Goal: Transaction & Acquisition: Purchase product/service

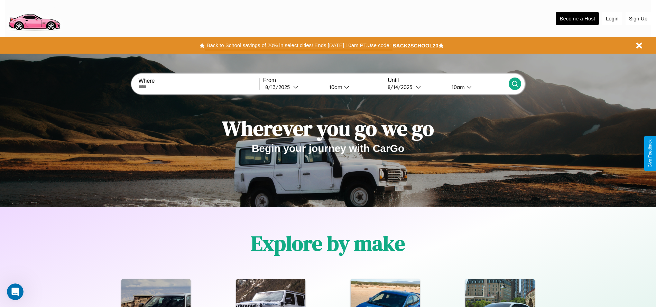
click at [299, 45] on button "Back to School savings of 20% in select cities! Ends [DATE] 10am PT. Use code:" at bounding box center [298, 45] width 187 height 10
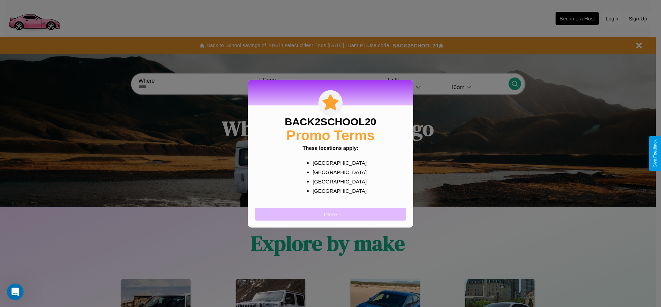
click at [331, 214] on button "Close" at bounding box center [331, 214] width 152 height 13
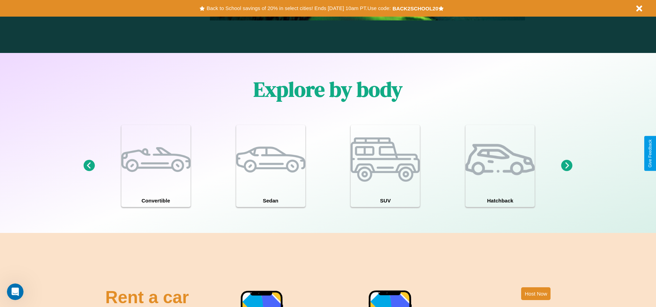
scroll to position [837, 0]
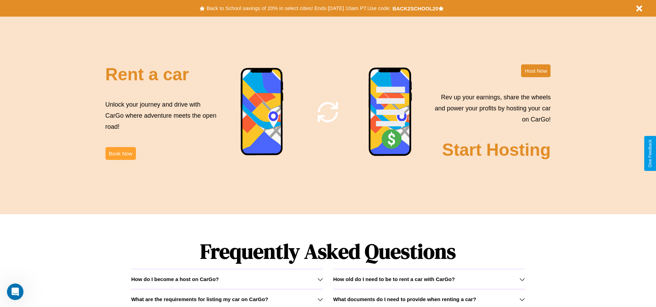
click at [120, 153] on button "Book Now" at bounding box center [121, 153] width 30 height 13
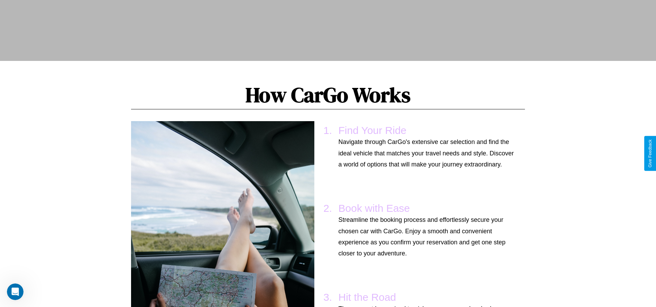
scroll to position [508, 0]
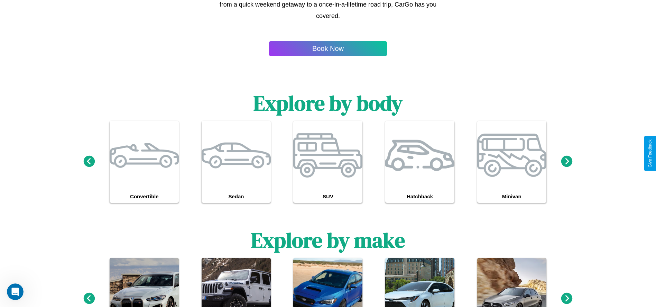
click at [567, 299] on icon at bounding box center [566, 297] width 11 height 11
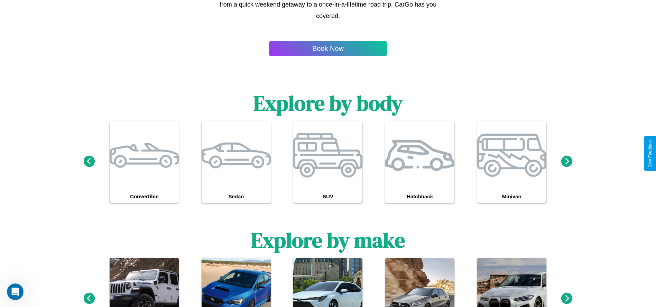
click at [567, 299] on icon at bounding box center [566, 297] width 11 height 11
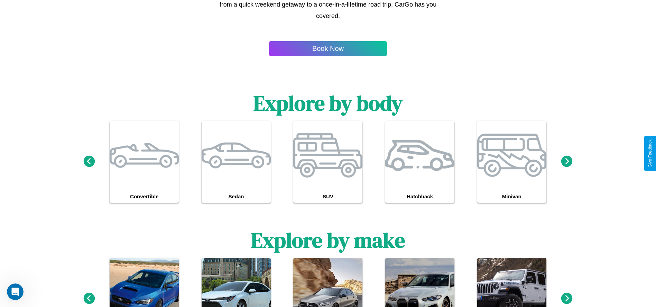
click at [89, 299] on icon at bounding box center [88, 297] width 11 height 11
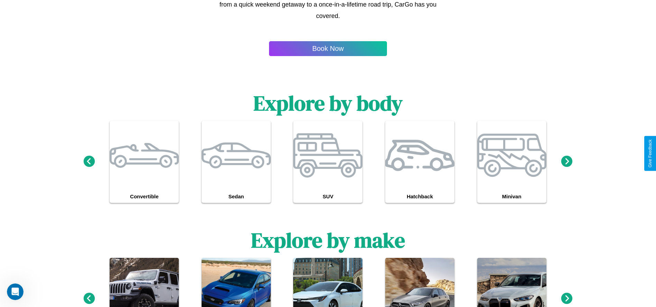
click at [89, 299] on icon at bounding box center [88, 297] width 11 height 11
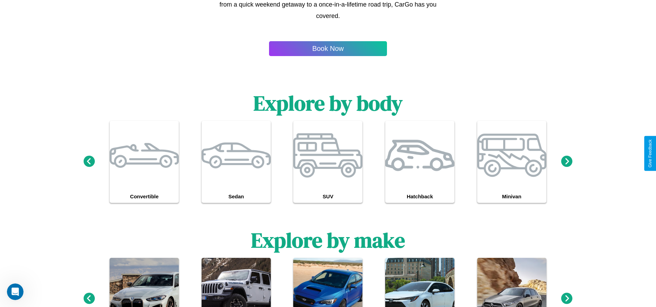
click at [89, 299] on icon at bounding box center [88, 297] width 11 height 11
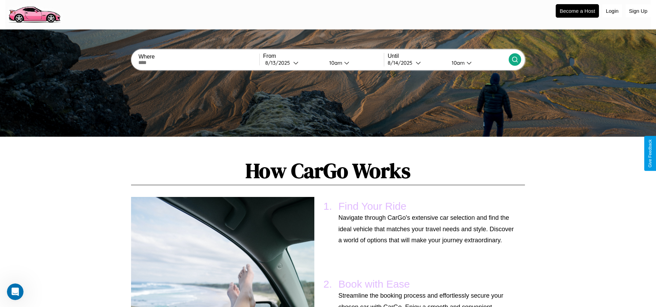
scroll to position [0, 0]
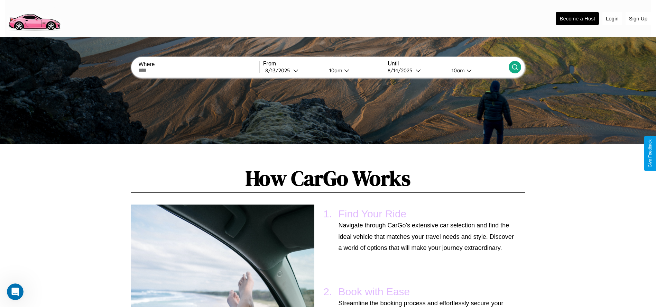
click at [199, 70] on input "text" at bounding box center [198, 70] width 121 height 6
type input "********"
click at [293, 70] on icon at bounding box center [295, 70] width 5 height 5
select select "*"
select select "****"
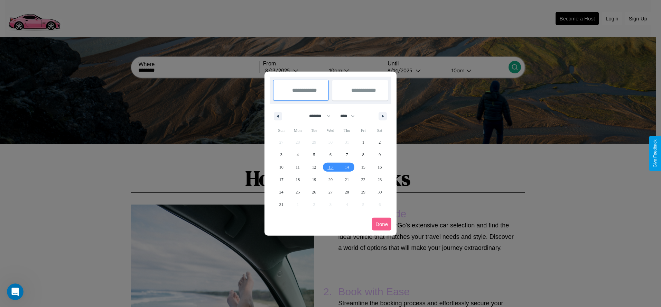
click at [317, 116] on select "******* ******** ***** ***** *** **** **** ****** ********* ******* ******** **…" at bounding box center [318, 115] width 29 height 11
select select "*"
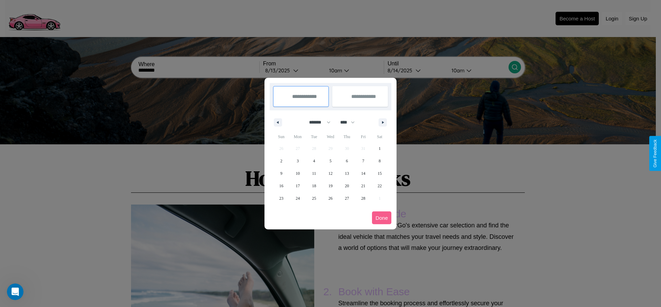
drag, startPoint x: 351, startPoint y: 122, endPoint x: 331, endPoint y: 139, distance: 26.0
click at [351, 122] on select "**** **** **** **** **** **** **** **** **** **** **** **** **** **** **** ****…" at bounding box center [347, 122] width 21 height 11
select select "****"
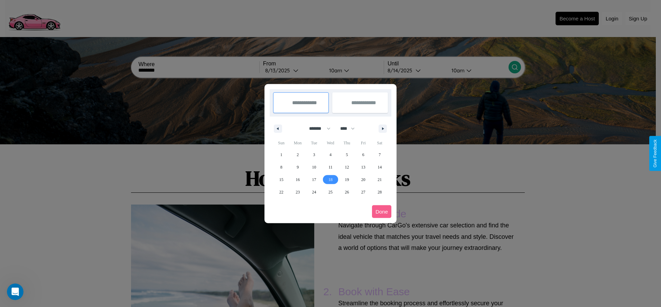
click at [330, 179] on span "18" at bounding box center [331, 179] width 4 height 12
type input "**********"
click at [380, 179] on span "21" at bounding box center [380, 179] width 4 height 12
type input "**********"
click at [382, 211] on button "Done" at bounding box center [381, 211] width 19 height 13
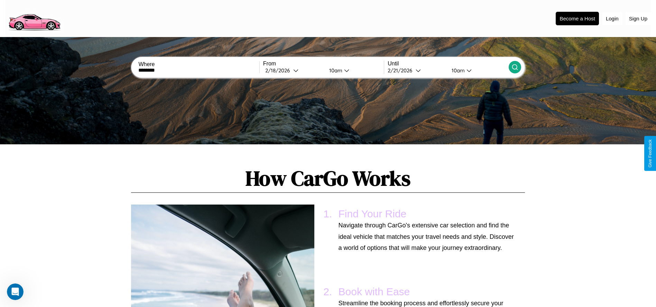
click at [515, 67] on icon at bounding box center [515, 67] width 7 height 7
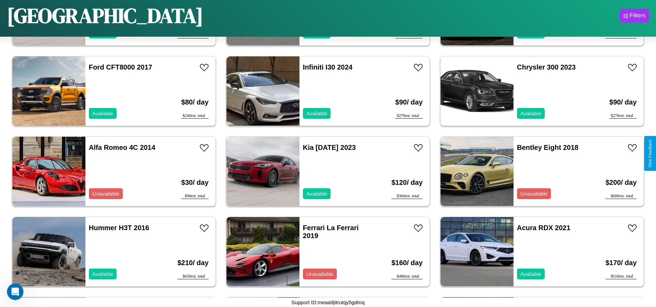
scroll to position [960, 0]
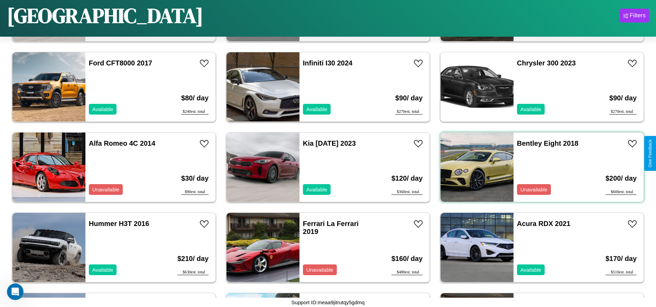
click at [538, 167] on div "Bentley Eight 2018 Unavailable" at bounding box center [554, 166] width 80 height 69
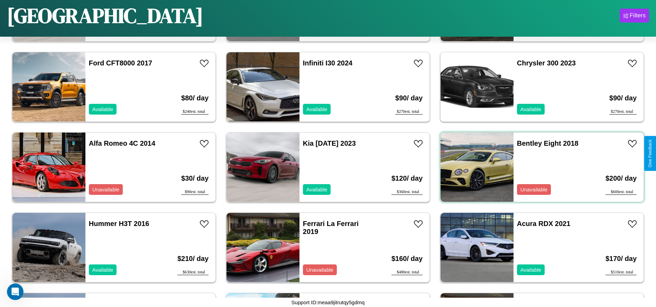
click at [538, 167] on div "Bentley Eight 2018 Unavailable" at bounding box center [554, 166] width 80 height 69
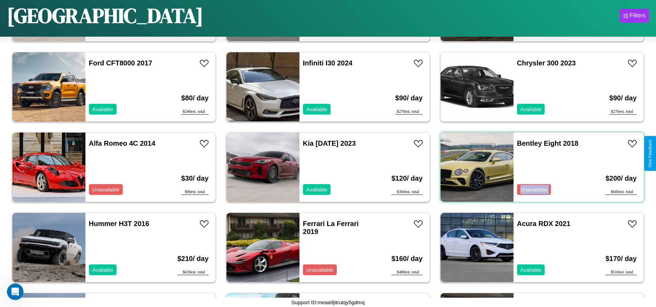
click at [538, 167] on div "Bentley Eight 2018 Unavailable" at bounding box center [554, 166] width 80 height 69
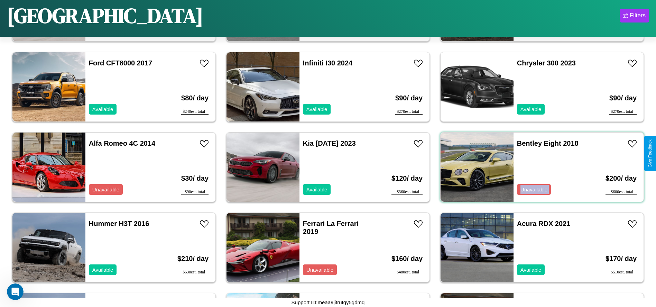
click at [538, 167] on div "Bentley Eight 2018 Unavailable" at bounding box center [554, 166] width 80 height 69
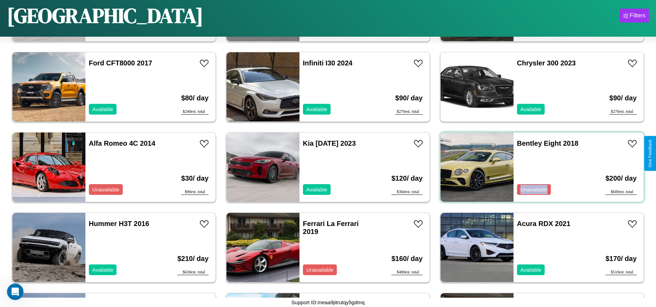
click at [538, 167] on div "Bentley Eight 2018 Unavailable" at bounding box center [554, 166] width 80 height 69
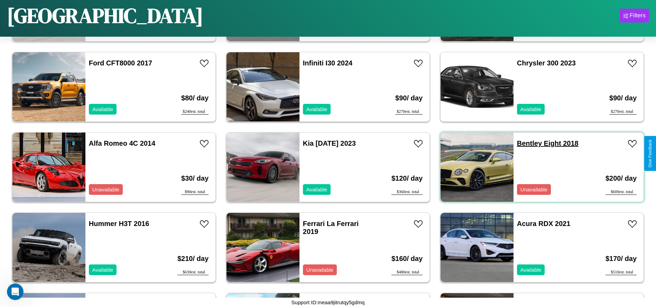
click at [525, 143] on link "Bentley Eight 2018" at bounding box center [548, 143] width 62 height 8
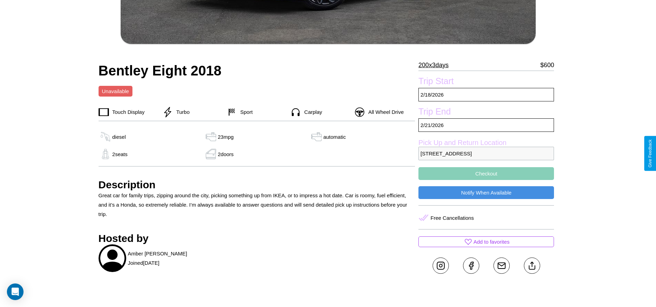
scroll to position [290, 0]
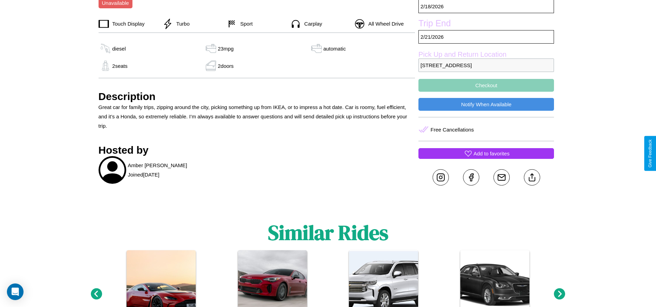
click at [486, 153] on p "Add to favorites" at bounding box center [492, 153] width 36 height 9
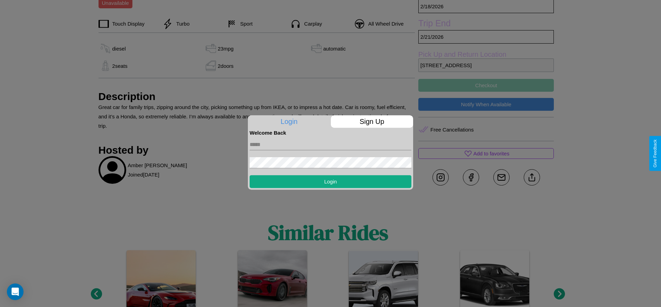
click at [331, 144] on input "text" at bounding box center [331, 144] width 162 height 11
type input "**********"
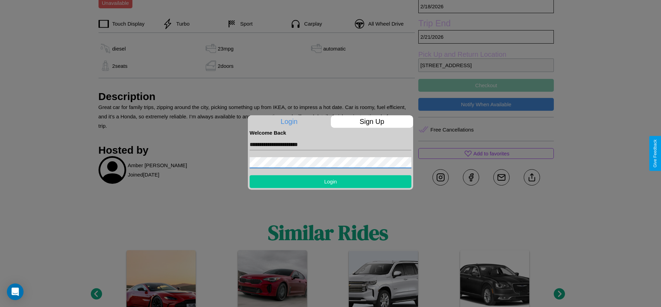
click at [331, 181] on button "Login" at bounding box center [331, 181] width 162 height 13
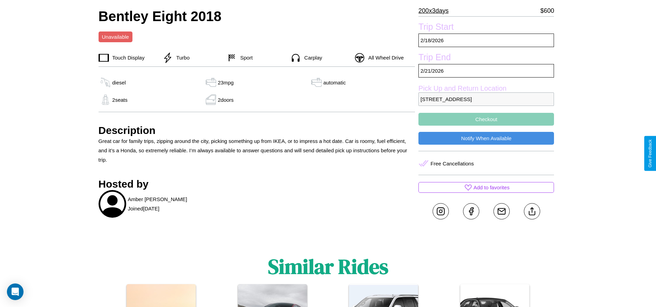
scroll to position [221, 0]
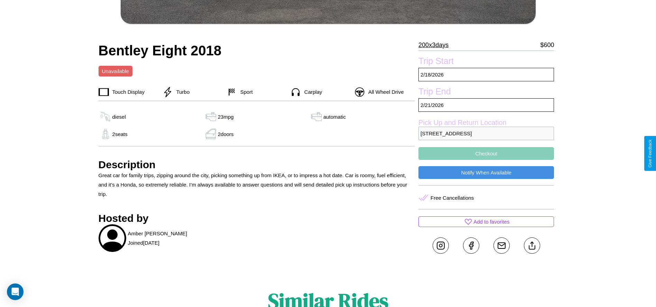
click at [486, 153] on button "Checkout" at bounding box center [487, 153] width 136 height 13
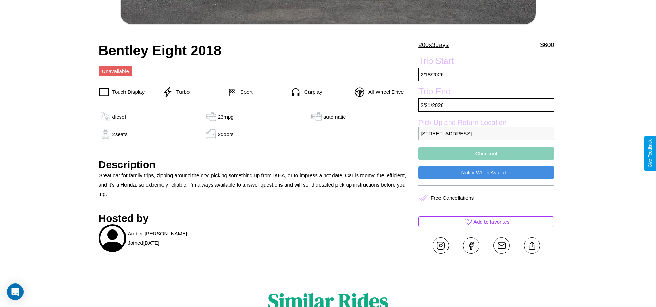
click at [486, 153] on button "Checkout" at bounding box center [487, 153] width 136 height 13
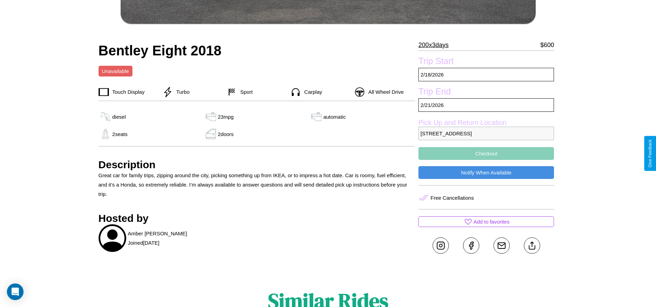
click at [486, 153] on button "Checkout" at bounding box center [487, 153] width 136 height 13
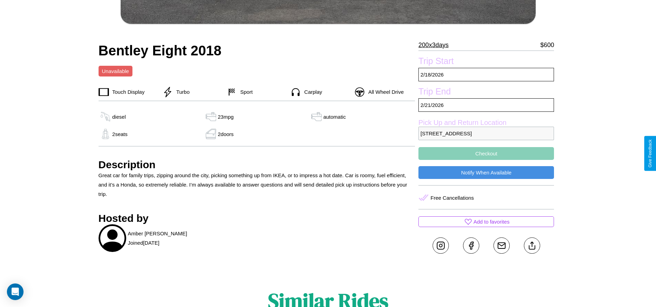
click at [486, 153] on button "Checkout" at bounding box center [487, 153] width 136 height 13
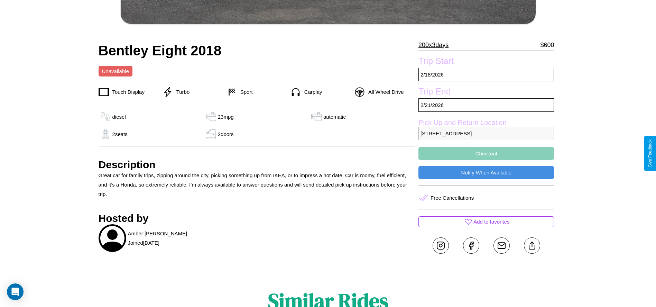
click at [486, 153] on button "Checkout" at bounding box center [487, 153] width 136 height 13
